Goal: Transaction & Acquisition: Download file/media

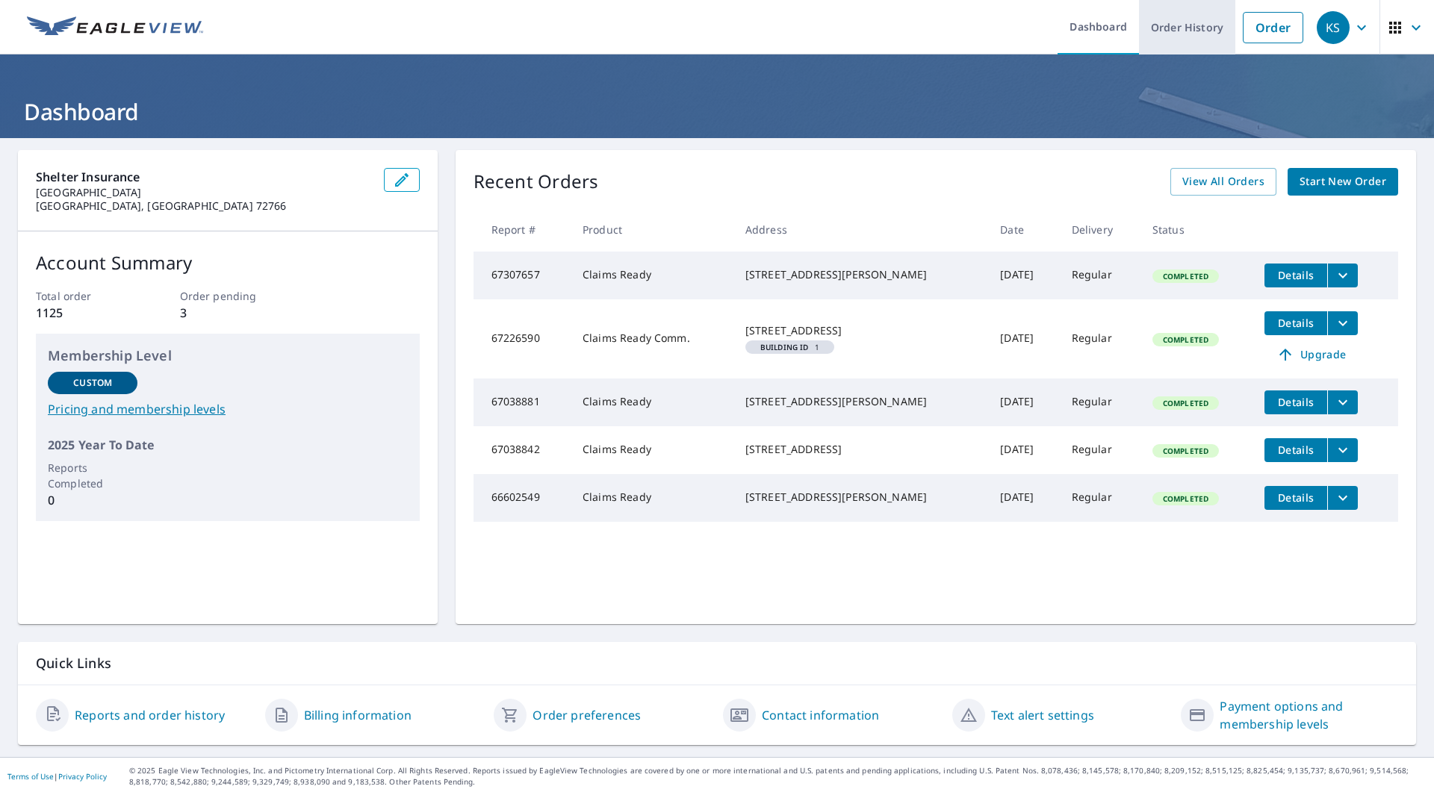
click at [1175, 25] on link "Order History" at bounding box center [1187, 27] width 96 height 55
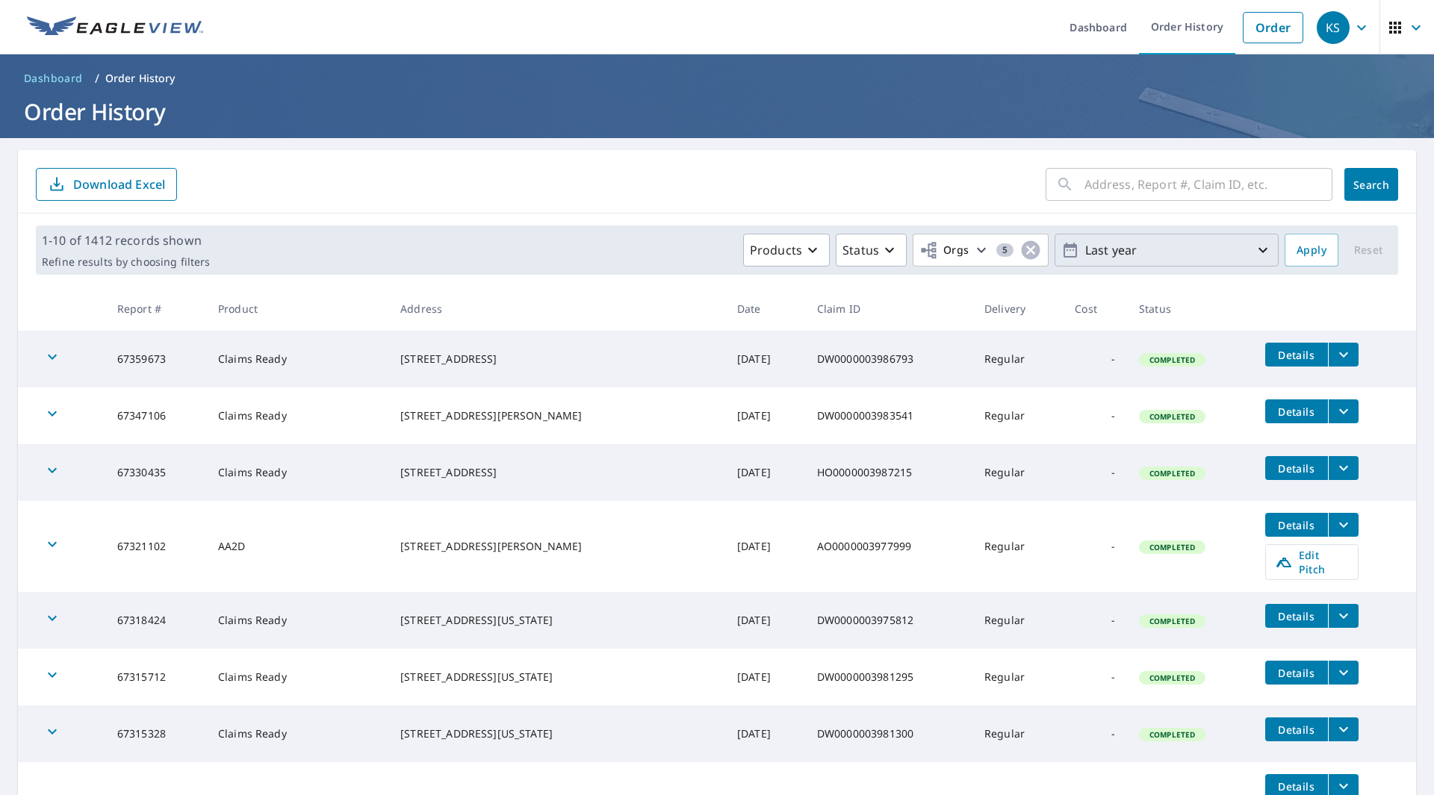
click at [1254, 249] on icon "button" at bounding box center [1263, 250] width 18 height 18
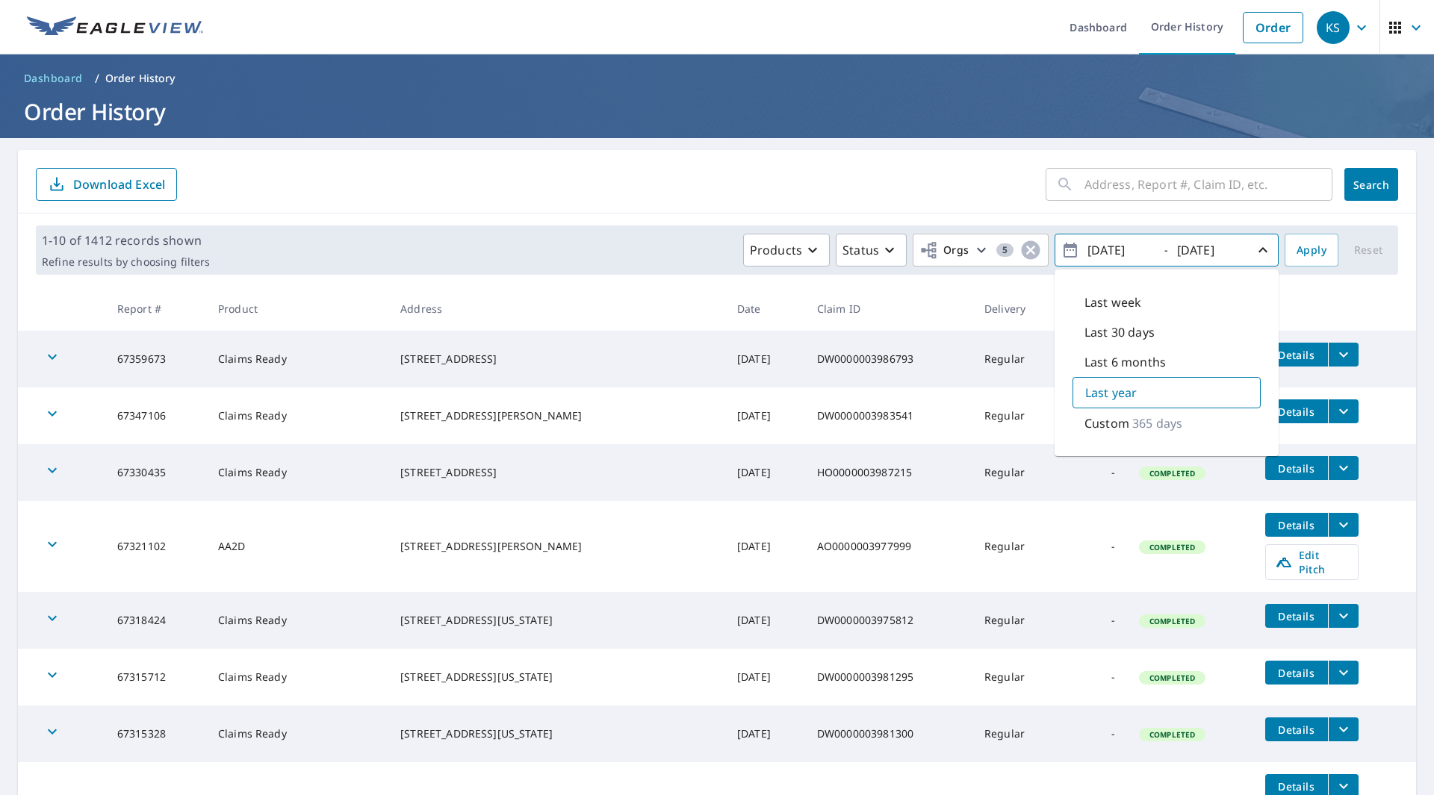
click at [1111, 420] on p "Custom" at bounding box center [1106, 423] width 45 height 18
click at [1102, 250] on input "[DATE]" at bounding box center [1119, 250] width 73 height 24
type input "[DATE]"
click at [1300, 255] on span "Apply" at bounding box center [1311, 250] width 30 height 19
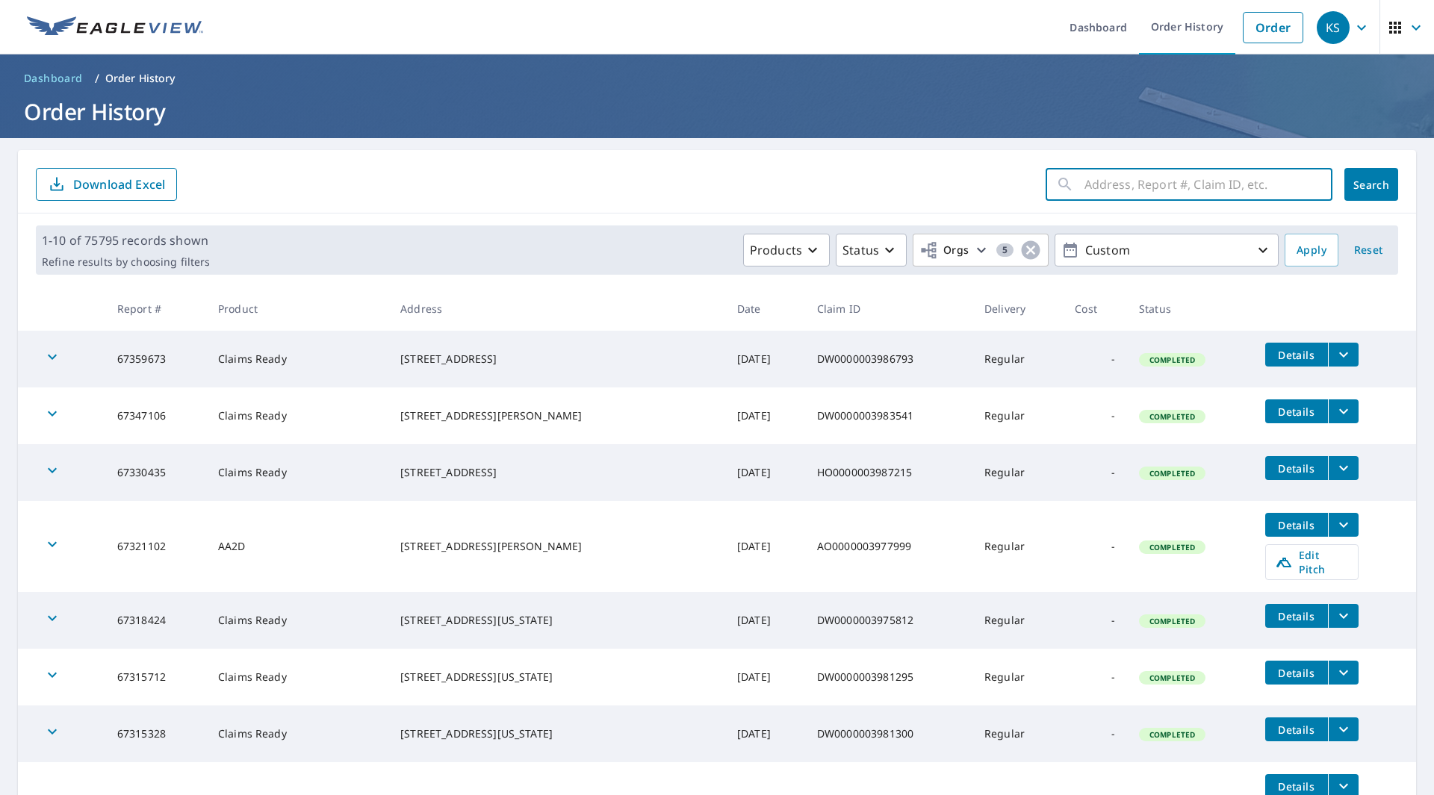
click at [1110, 190] on input "text" at bounding box center [1208, 185] width 248 height 42
paste input "2858474"
type input "2858474"
click at [1364, 183] on span "Search" at bounding box center [1371, 185] width 30 height 14
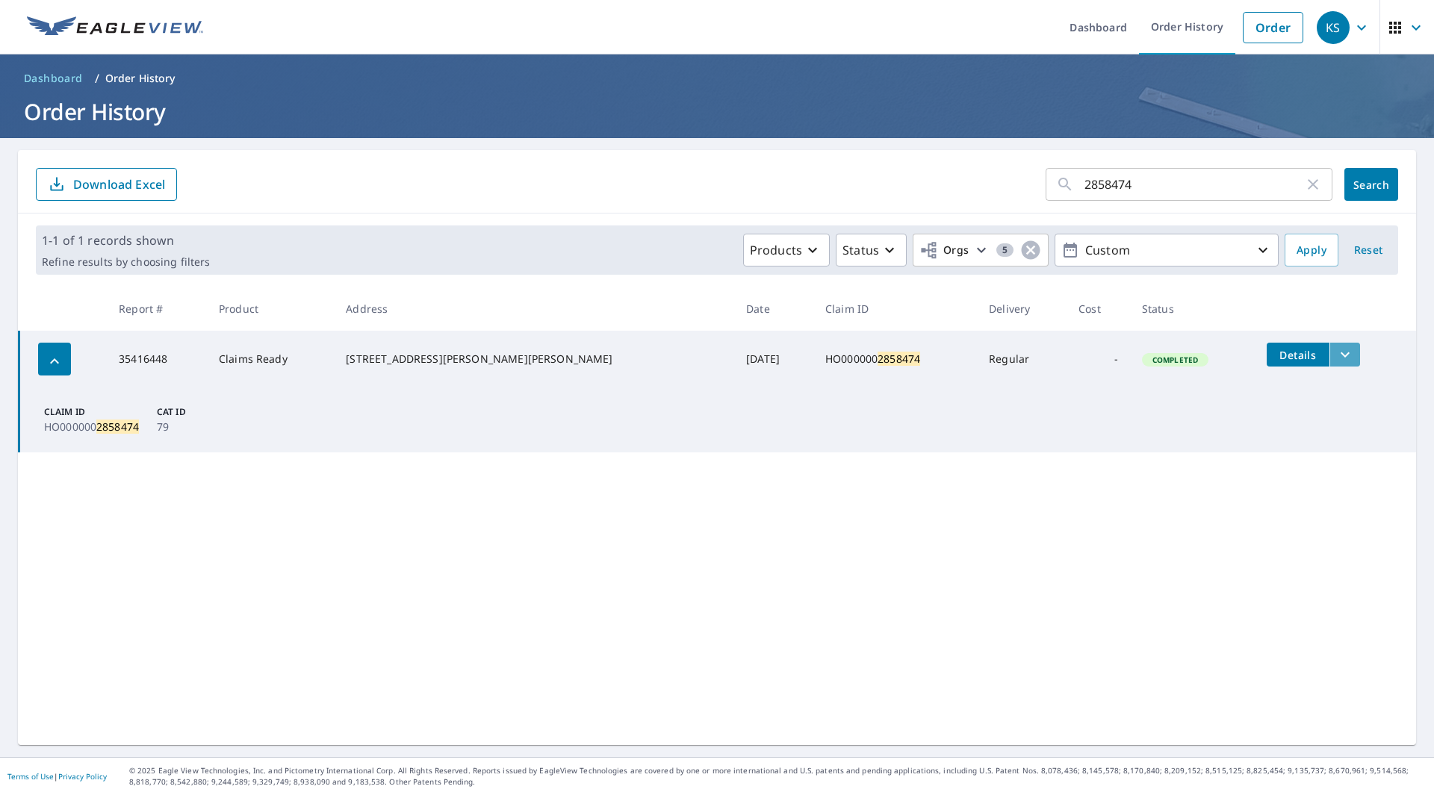
click at [1336, 348] on icon "filesDropdownBtn-35416448" at bounding box center [1345, 355] width 18 height 18
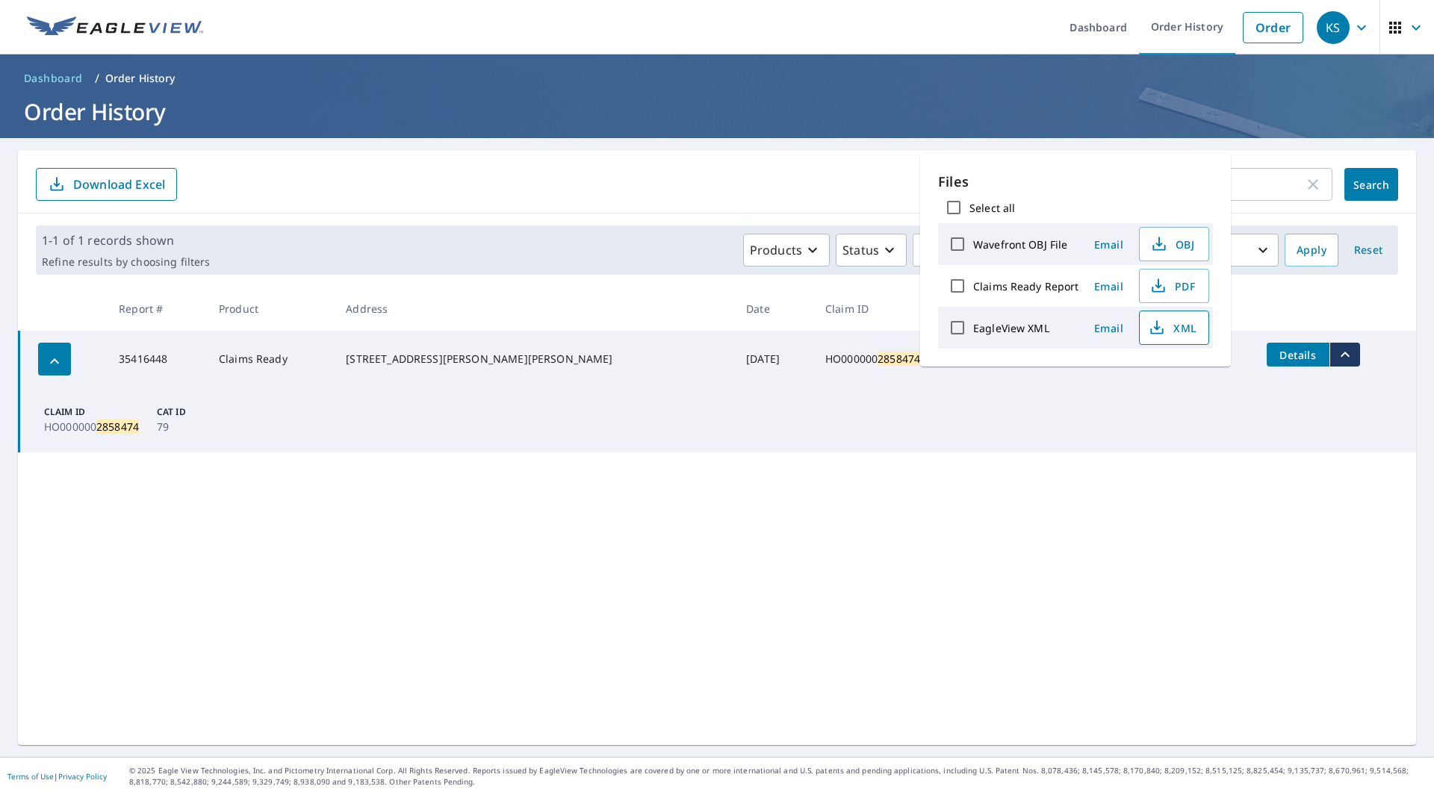
click at [1177, 329] on span "XML" at bounding box center [1173, 328] width 48 height 18
